Goal: Obtain resource: Download file/media

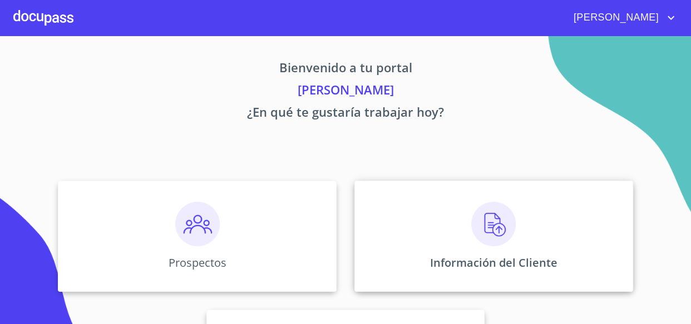
click at [395, 229] on div "Información del Cliente" at bounding box center [493, 236] width 279 height 111
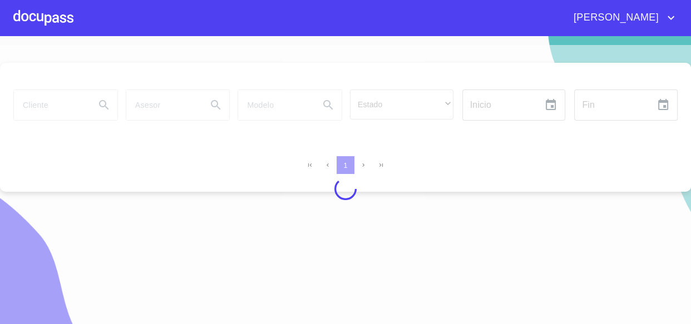
click at [39, 102] on div at bounding box center [345, 189] width 691 height 288
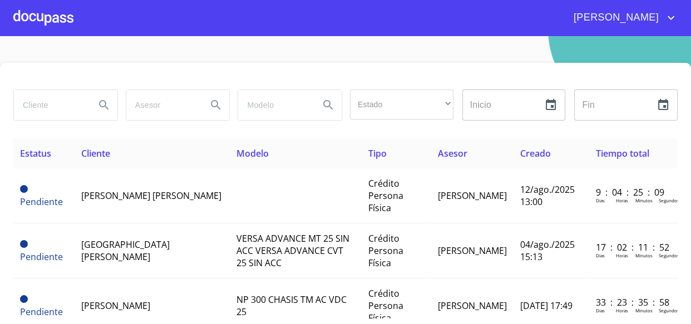
click at [39, 109] on input "search" at bounding box center [50, 105] width 72 height 30
type input "[PERSON_NAME]"
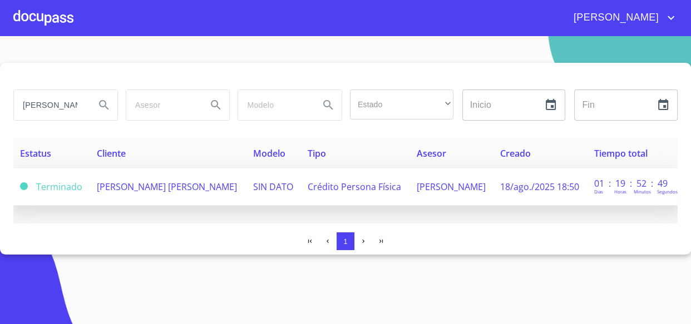
click at [217, 189] on span "[PERSON_NAME] [PERSON_NAME]" at bounding box center [167, 187] width 140 height 12
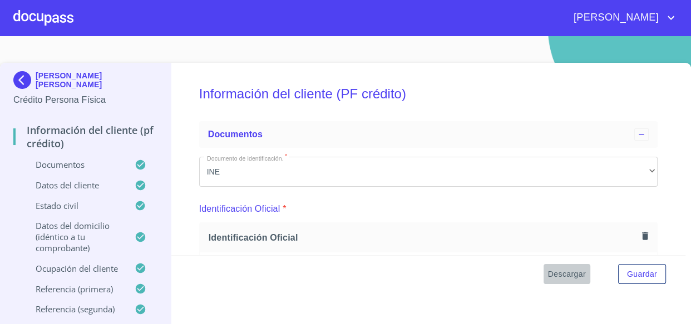
click at [566, 279] on span "Descargar" at bounding box center [567, 275] width 38 height 14
click at [358, 131] on div "Documentos" at bounding box center [421, 134] width 427 height 13
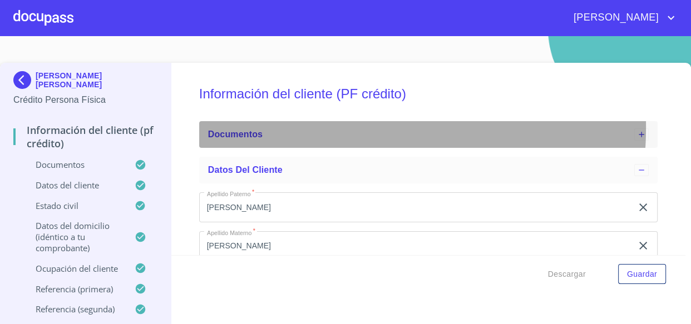
click at [337, 128] on div "Documentos" at bounding box center [421, 134] width 427 height 13
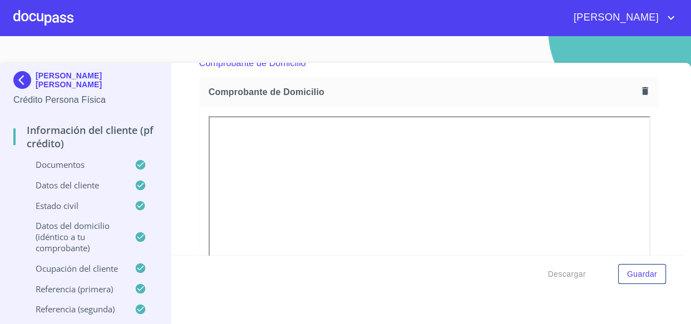
scroll to position [606, 0]
click at [654, 161] on div "Información del cliente (PF crédito) Documentos Documento de identificación.   …" at bounding box center [428, 159] width 514 height 192
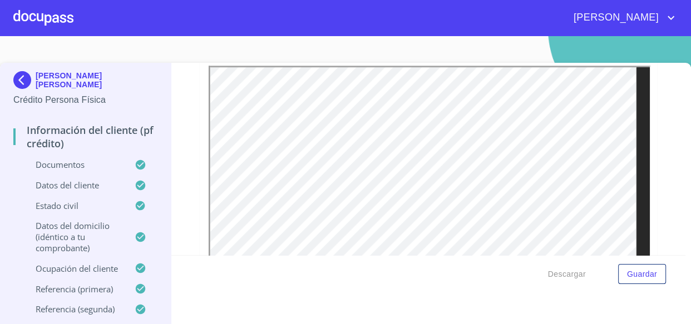
scroll to position [1618, 0]
